Goal: Task Accomplishment & Management: Use online tool/utility

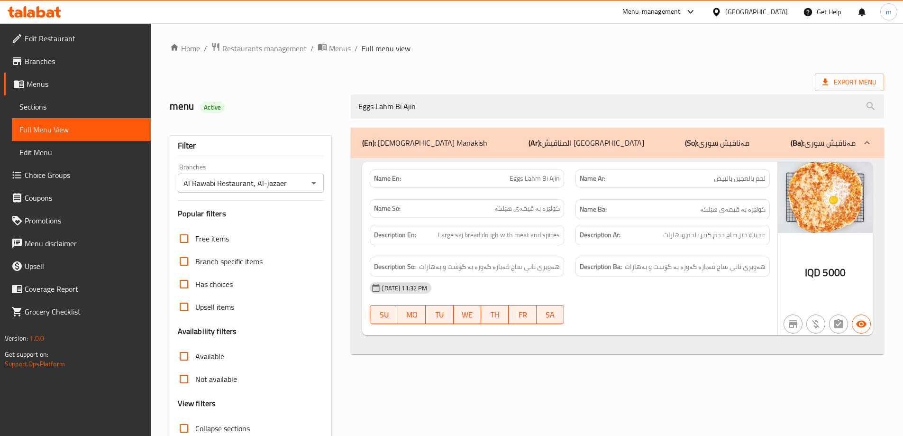
type input "Eggs Lahm Bi Ajin"
click at [309, 182] on icon "Open" at bounding box center [313, 182] width 11 height 11
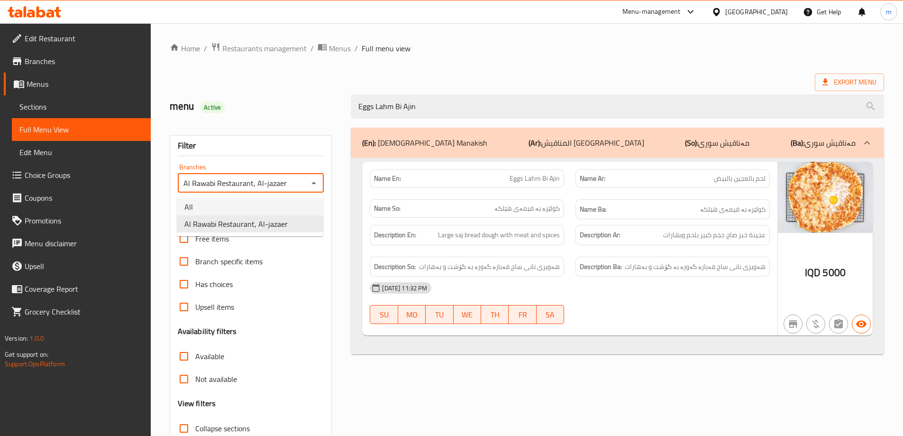
click at [279, 205] on li "All" at bounding box center [250, 206] width 147 height 17
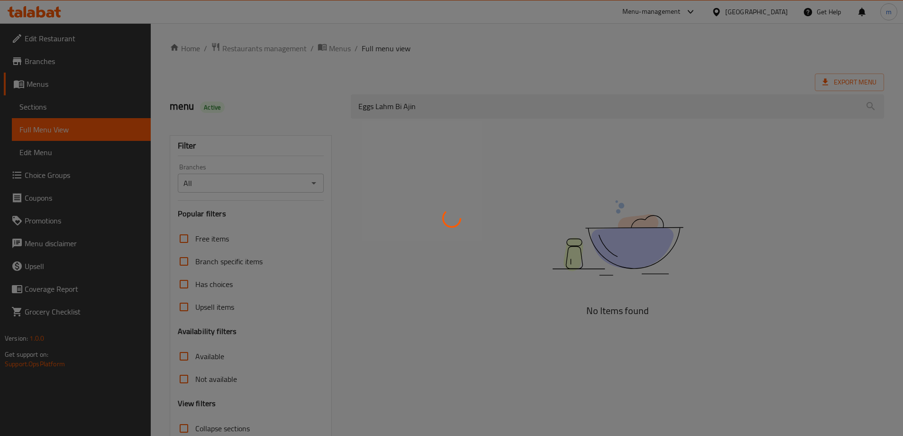
click at [312, 183] on div at bounding box center [451, 218] width 903 height 436
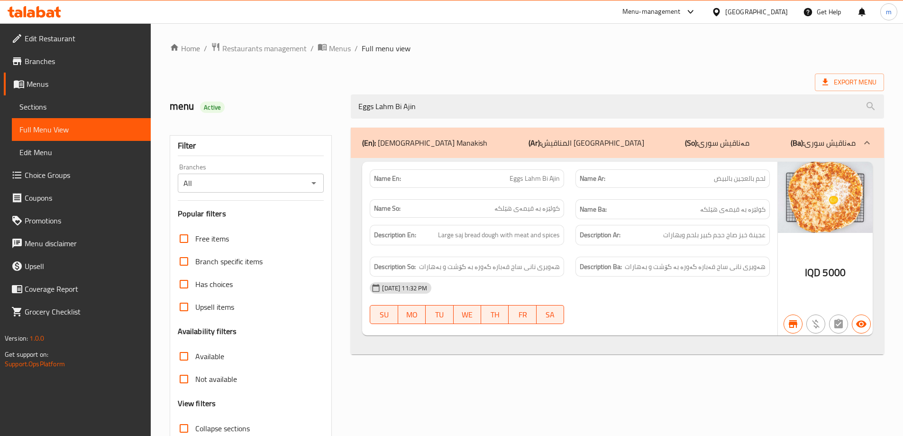
click at [313, 182] on icon "Open" at bounding box center [313, 183] width 5 height 2
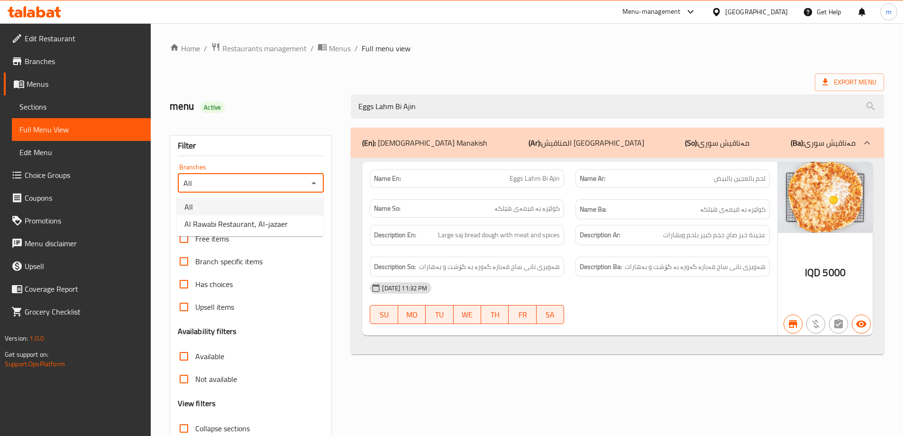
click at [256, 219] on span "Al Rawabi Restaurant, Al-jazaer" at bounding box center [235, 223] width 103 height 11
type input "Al Rawabi Restaurant, Al-jazaer"
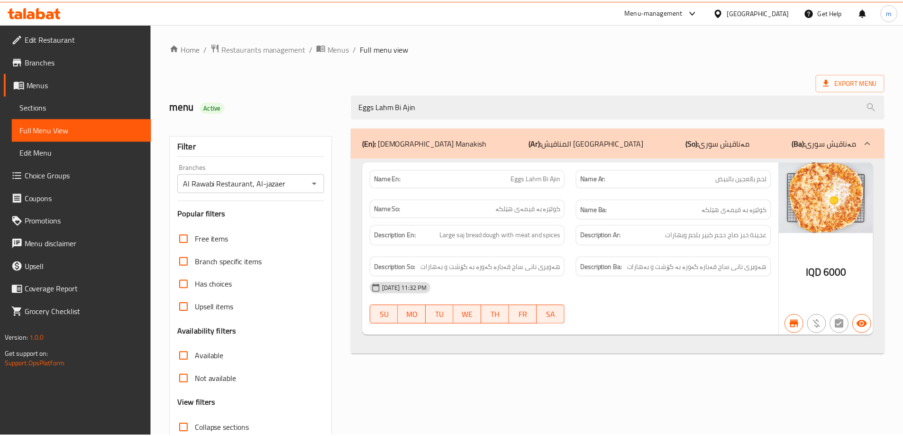
scroll to position [69, 0]
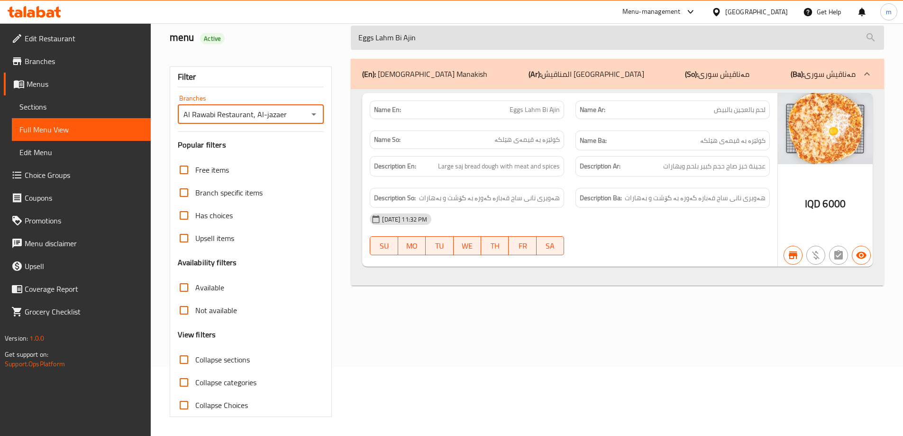
click at [431, 41] on input "Eggs Lahm Bi Ajin" at bounding box center [617, 38] width 533 height 24
click at [430, 41] on input "Eggs Lahm Bi Ajin" at bounding box center [617, 38] width 533 height 24
paste input "Mortadella With Kashkaval"
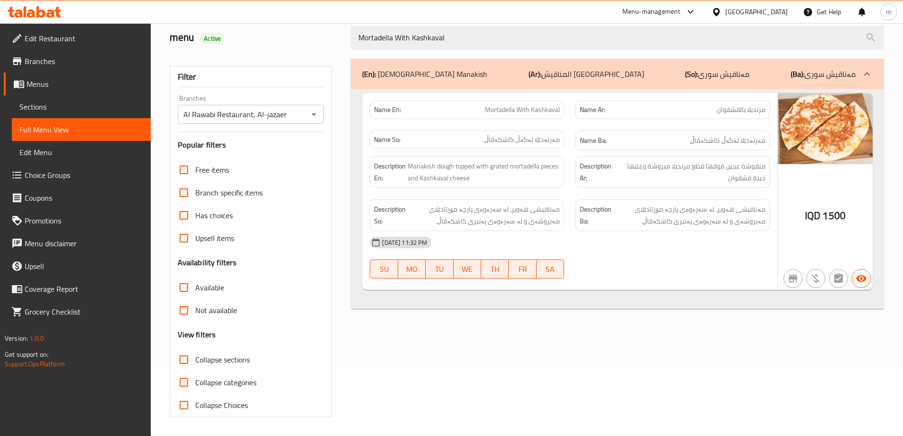
click at [315, 113] on icon "Open" at bounding box center [313, 114] width 5 height 2
type input "Mortadella With Kashkaval"
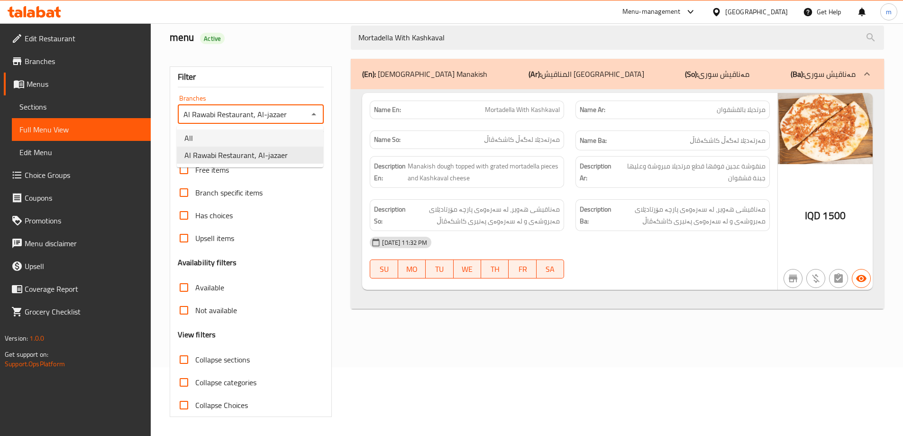
click at [257, 136] on li "All" at bounding box center [250, 137] width 147 height 17
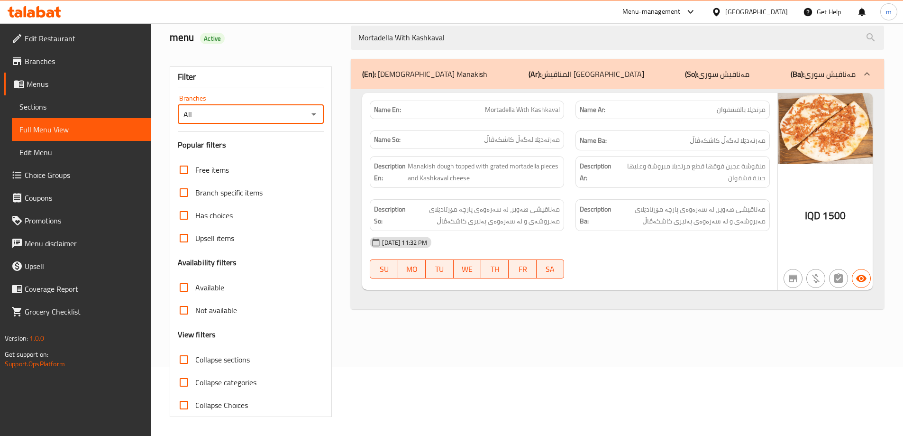
click at [306, 114] on div "All Branches" at bounding box center [251, 114] width 147 height 19
click at [313, 115] on icon "Open" at bounding box center [313, 114] width 11 height 11
click at [240, 151] on span "Al Rawabi Restaurant, Al-jazaer" at bounding box center [235, 154] width 103 height 11
type input "Al Rawabi Restaurant, Al-jazaer"
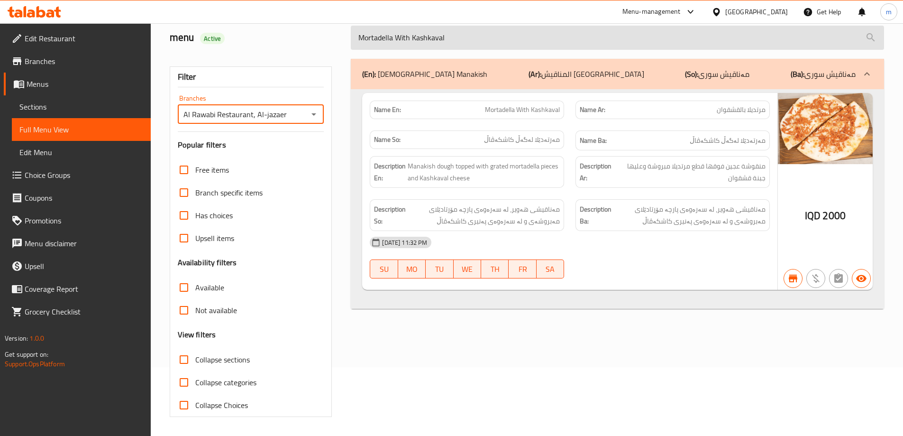
click at [439, 33] on input "Mortadella With Kashkaval" at bounding box center [617, 38] width 533 height 24
paste input "Crispy"
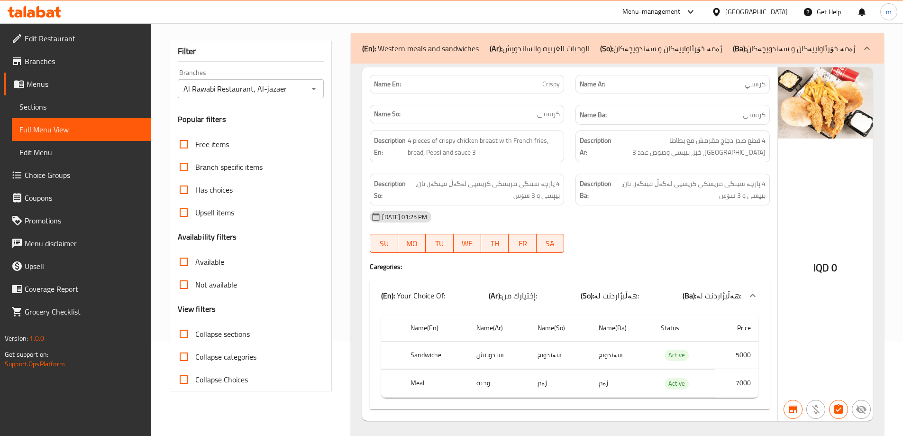
scroll to position [117, 0]
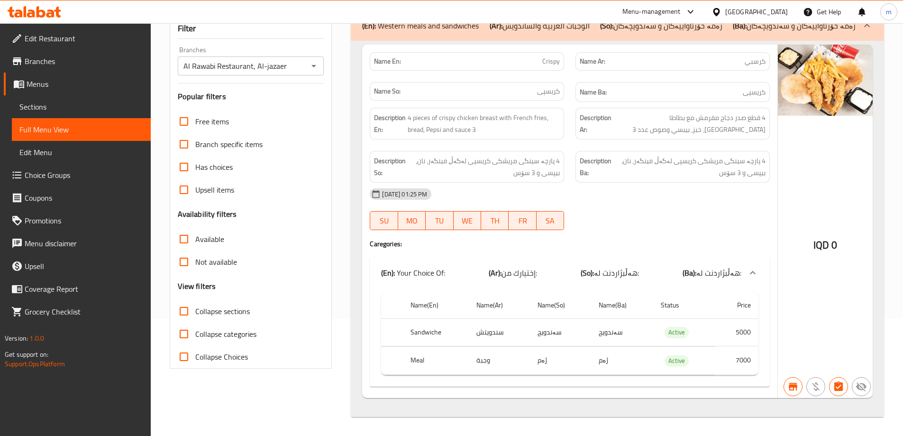
type input "Crispy"
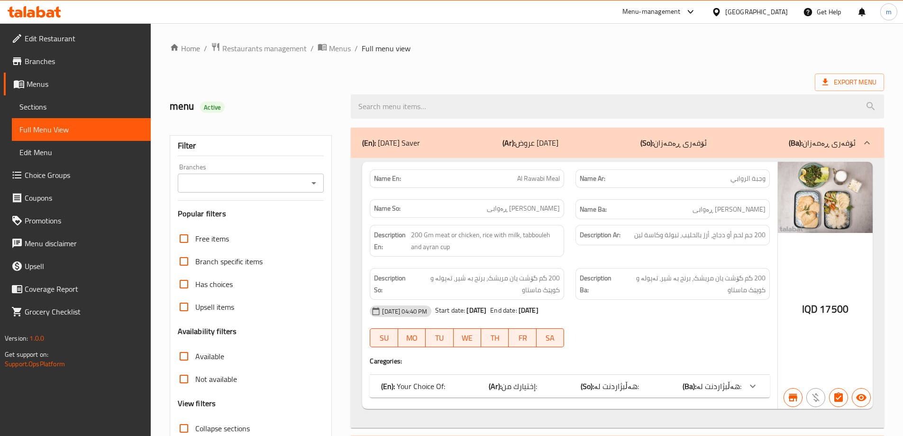
click at [556, 392] on div "(En): Your Choice Of: (Ar): إختيارك من: (So): هەڵبژاردنت لە: (Ba): هەڵبژاردنت ل…" at bounding box center [570, 386] width 400 height 23
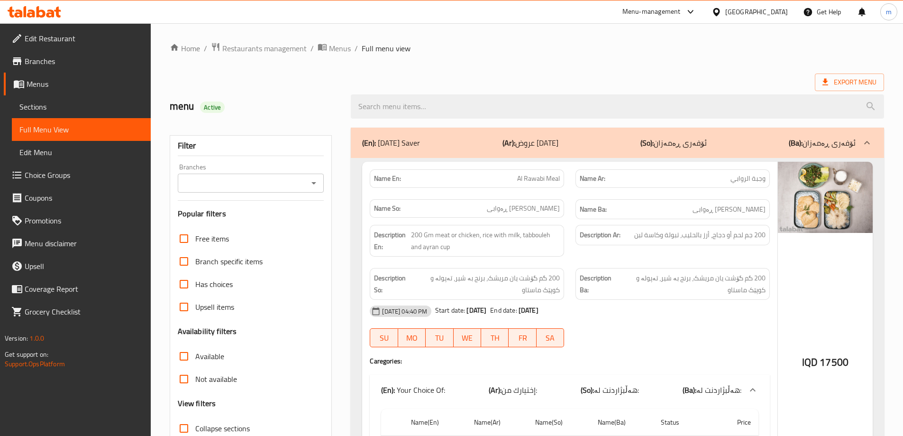
click at [314, 179] on icon "Open" at bounding box center [313, 182] width 11 height 11
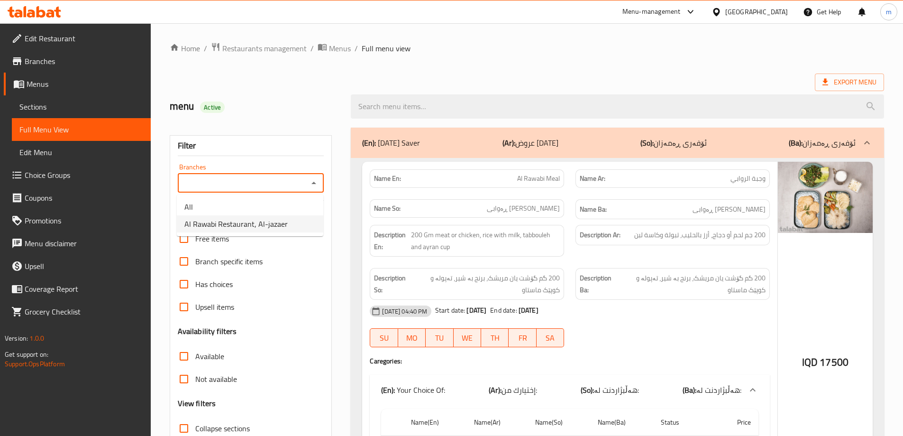
click at [256, 229] on span "Al Rawabi Restaurant, Al-jazaer" at bounding box center [235, 223] width 103 height 11
type input "Al Rawabi Restaurant, Al-jazaer"
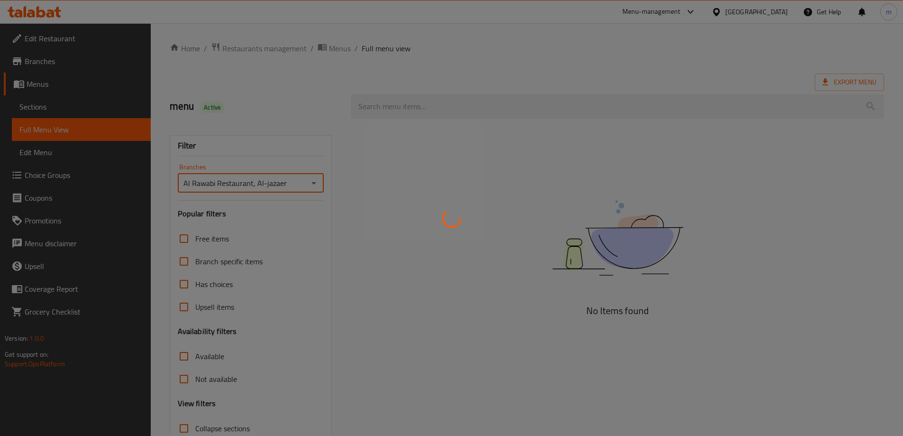
click at [292, 124] on div at bounding box center [451, 218] width 903 height 436
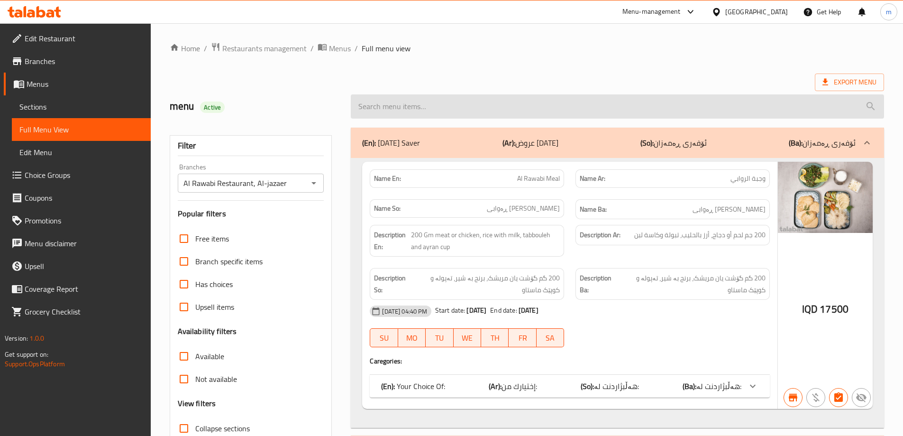
click at [472, 113] on input "search" at bounding box center [617, 106] width 533 height 24
paste input "Crispy"
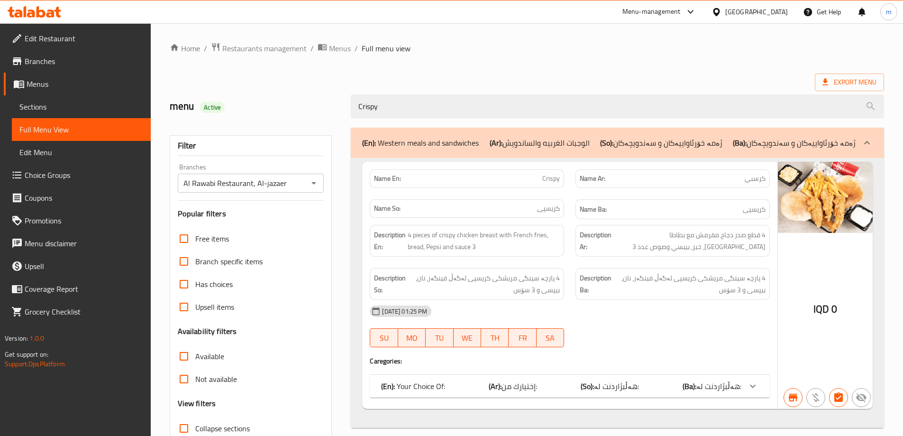
type input "Crispy"
click at [430, 387] on p "(En): Your Choice Of:" at bounding box center [413, 385] width 64 height 11
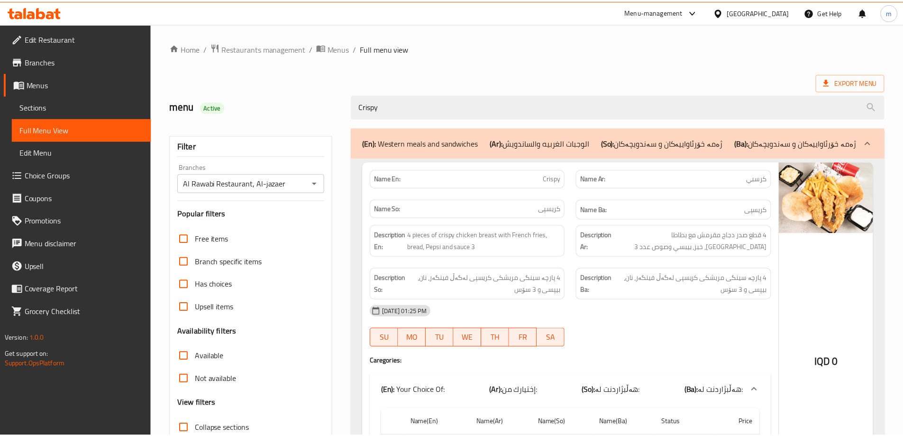
scroll to position [117, 0]
